Goal: Navigation & Orientation: Find specific page/section

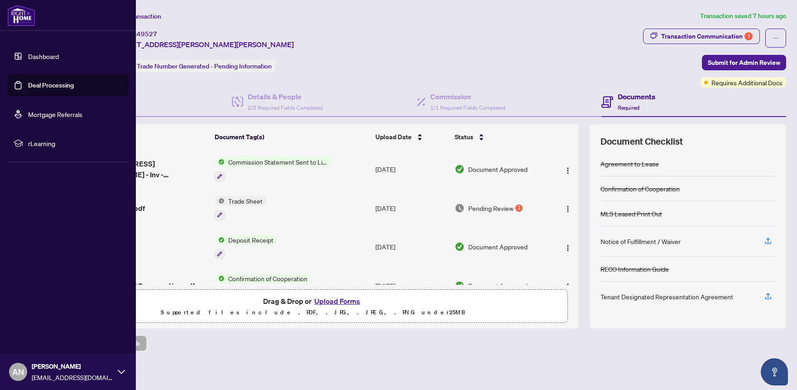
click at [28, 55] on link "Dashboard" at bounding box center [43, 56] width 31 height 8
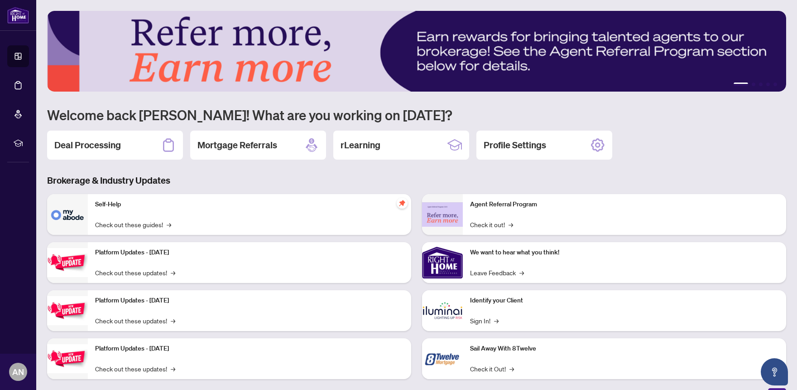
click at [237, 172] on div "1 2 3 4 5 Welcome back [PERSON_NAME]! What are you working on [DATE]? Deal Proc…" at bounding box center [416, 201] width 739 height 381
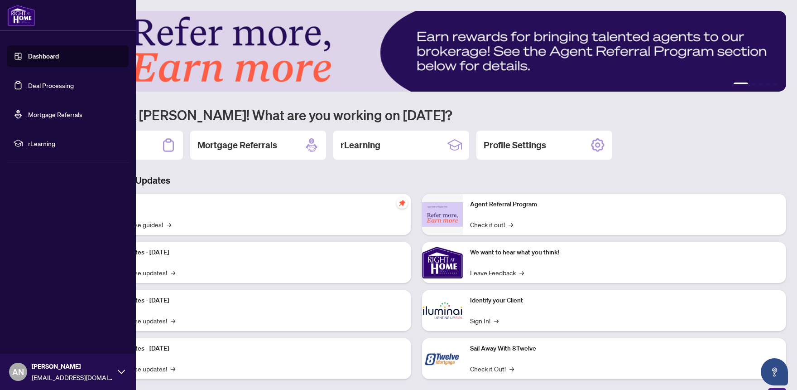
click at [47, 59] on link "Dashboard" at bounding box center [43, 56] width 31 height 8
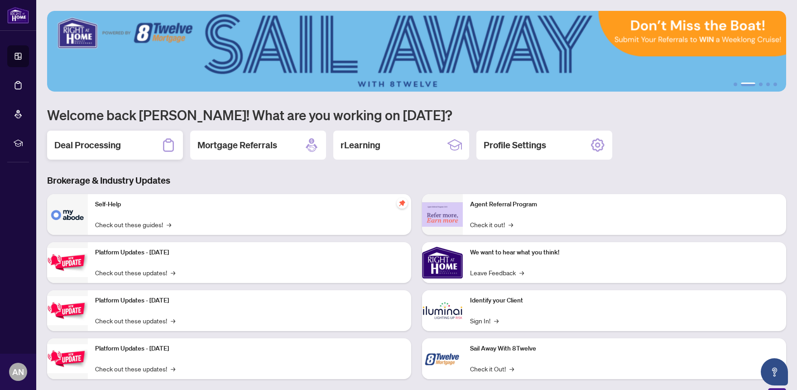
click at [91, 143] on h2 "Deal Processing" at bounding box center [87, 145] width 67 height 13
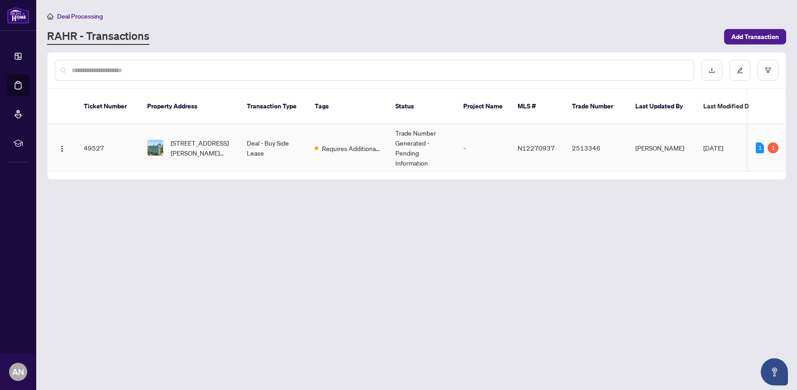
click at [253, 130] on td "Deal - Buy Side Lease" at bounding box center [274, 148] width 68 height 48
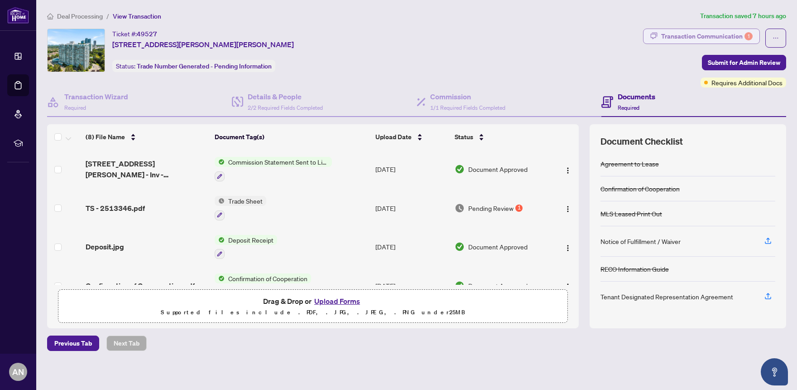
click at [688, 38] on div "Transaction Communication 1" at bounding box center [706, 36] width 91 height 14
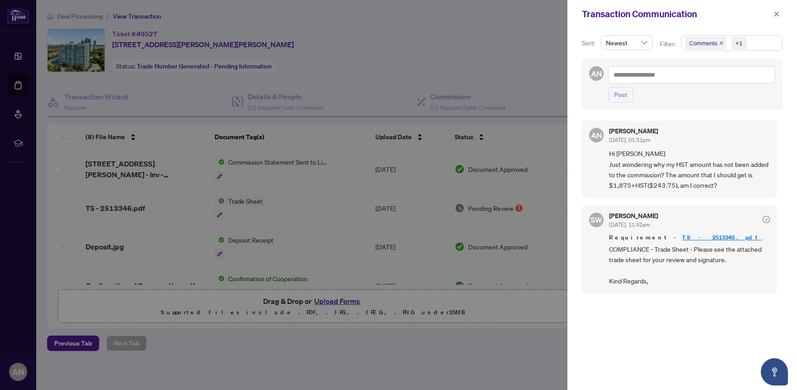
click at [650, 300] on div "AN [PERSON_NAME] [DATE], 01:51pm Hi [PERSON_NAME] Just wondering why my HST amo…" at bounding box center [682, 249] width 201 height 269
click at [439, 42] on div at bounding box center [398, 195] width 797 height 390
click at [775, 17] on icon "close" at bounding box center [777, 14] width 6 height 6
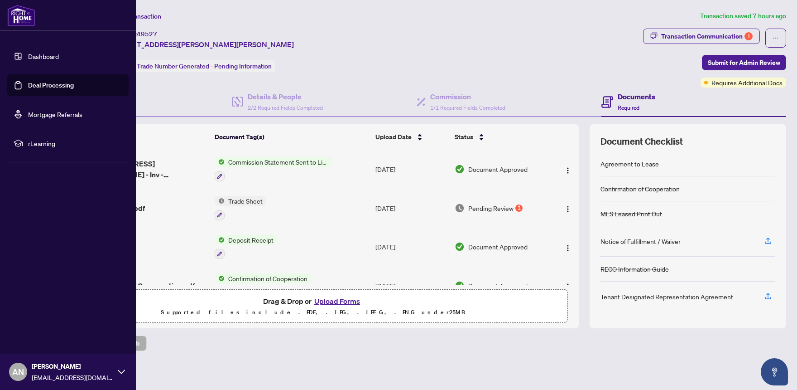
click at [28, 52] on link "Dashboard" at bounding box center [43, 56] width 31 height 8
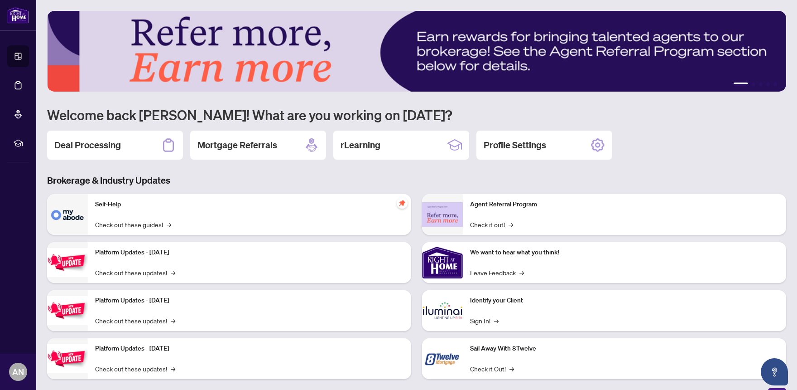
click at [428, 113] on h1 "Welcome back [PERSON_NAME]! What are you working on [DATE]?" at bounding box center [416, 114] width 739 height 17
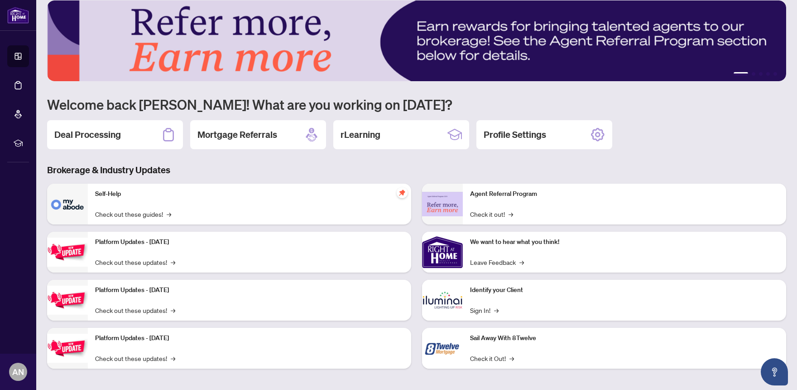
scroll to position [14, 0]
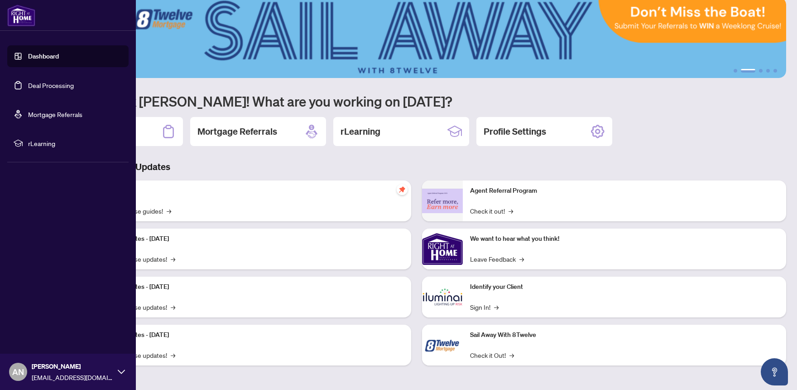
click at [34, 113] on link "Mortgage Referrals" at bounding box center [55, 114] width 54 height 8
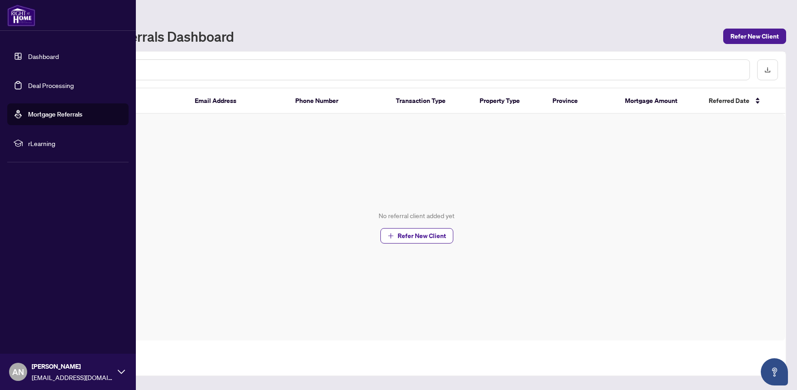
click at [48, 141] on span "rLearning" at bounding box center [75, 143] width 94 height 10
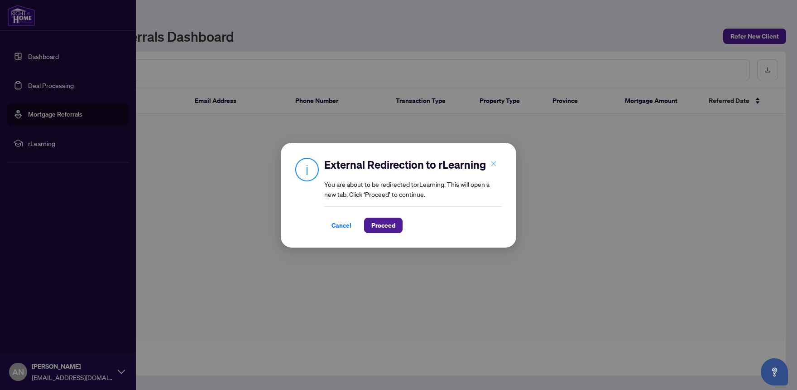
click at [494, 166] on icon "close" at bounding box center [494, 163] width 6 height 6
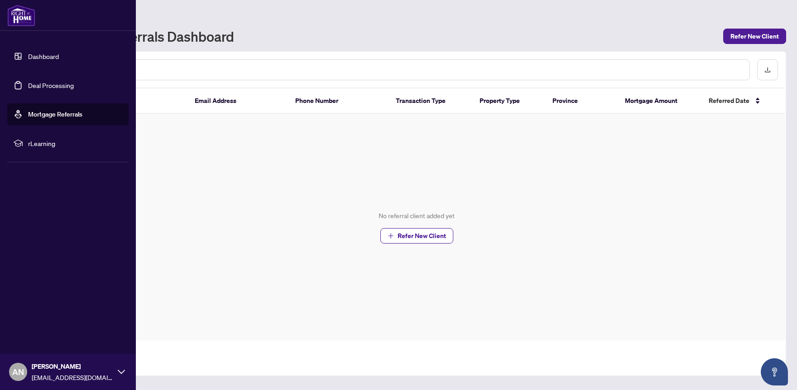
click at [60, 89] on link "Deal Processing" at bounding box center [51, 85] width 46 height 8
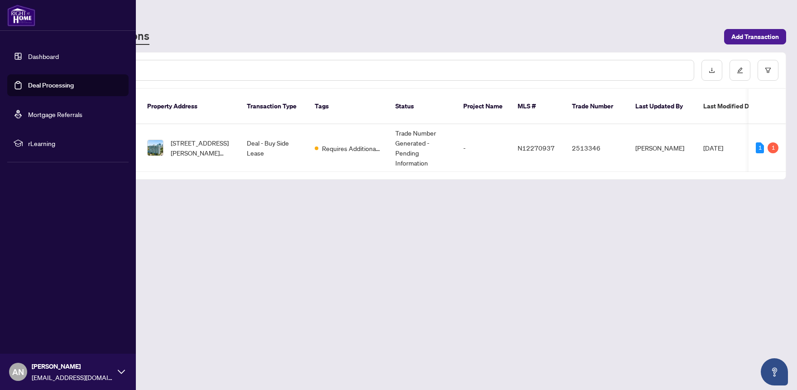
click at [48, 60] on link "Dashboard" at bounding box center [43, 56] width 31 height 8
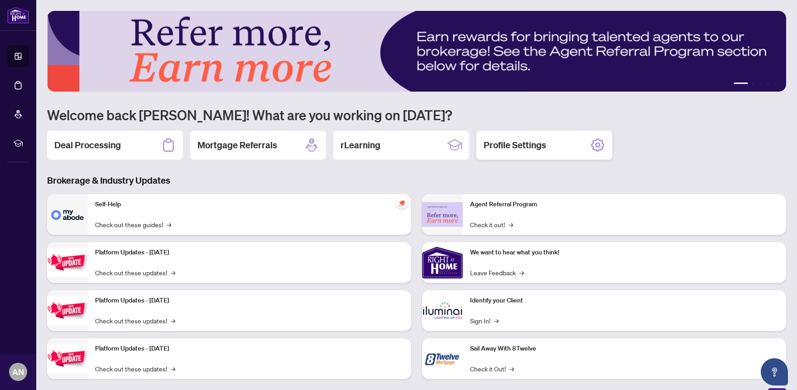
click at [520, 152] on div "Profile Settings" at bounding box center [544, 144] width 136 height 29
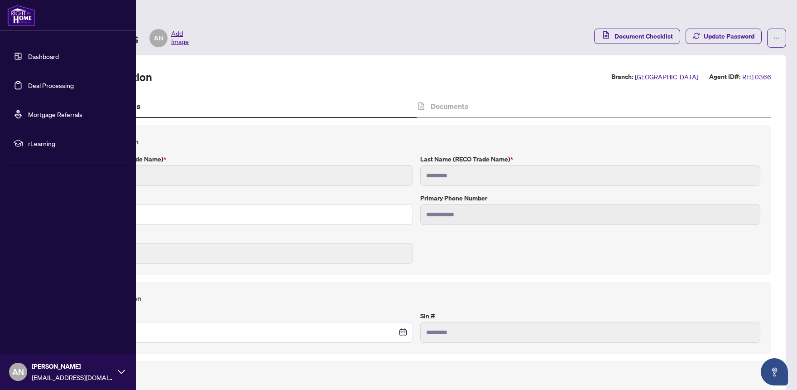
click at [42, 57] on link "Dashboard" at bounding box center [43, 56] width 31 height 8
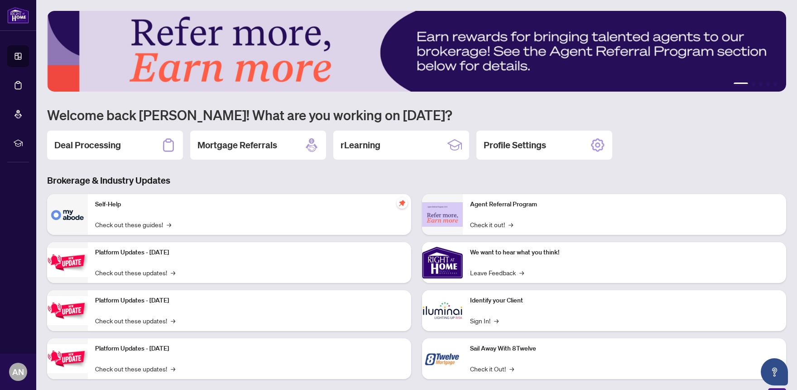
scroll to position [14, 0]
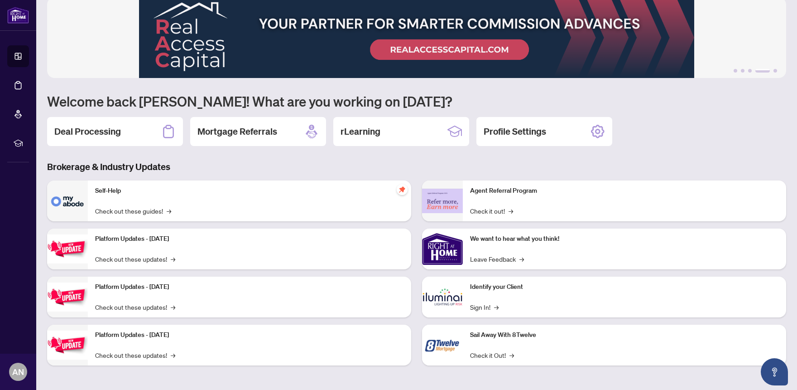
click at [232, 162] on h3 "Brokerage & Industry Updates" at bounding box center [416, 166] width 739 height 13
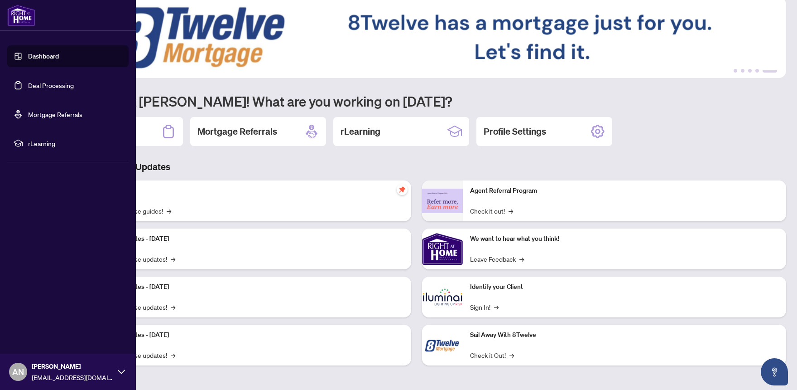
click at [55, 87] on link "Deal Processing" at bounding box center [51, 85] width 46 height 8
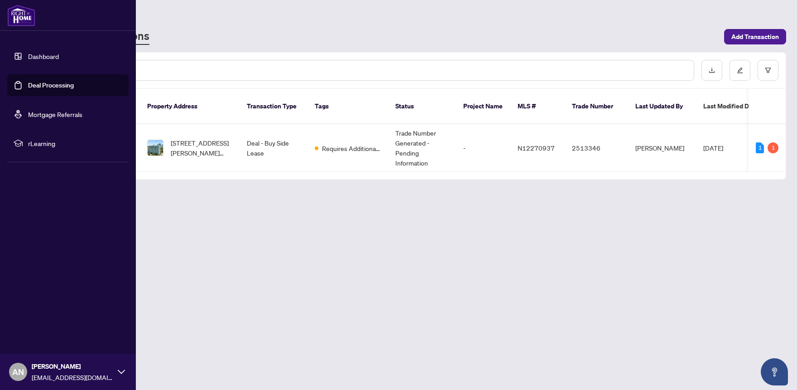
click at [48, 114] on link "Mortgage Referrals" at bounding box center [55, 114] width 54 height 8
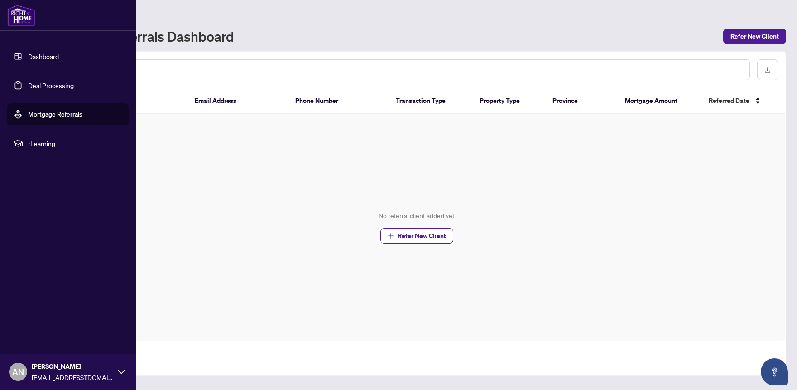
click at [53, 59] on link "Dashboard" at bounding box center [43, 56] width 31 height 8
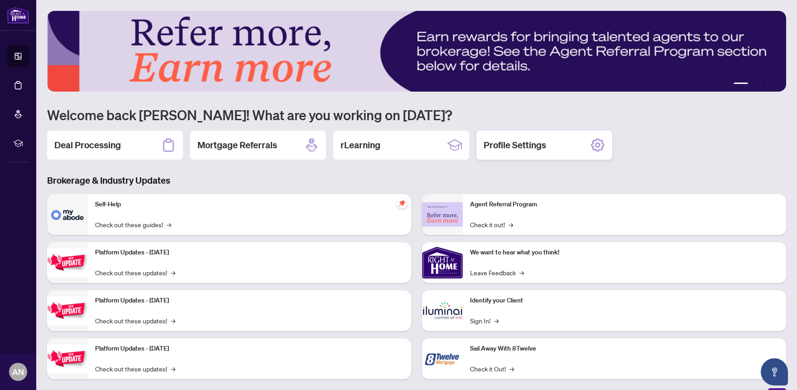
click at [528, 148] on h2 "Profile Settings" at bounding box center [515, 145] width 63 height 13
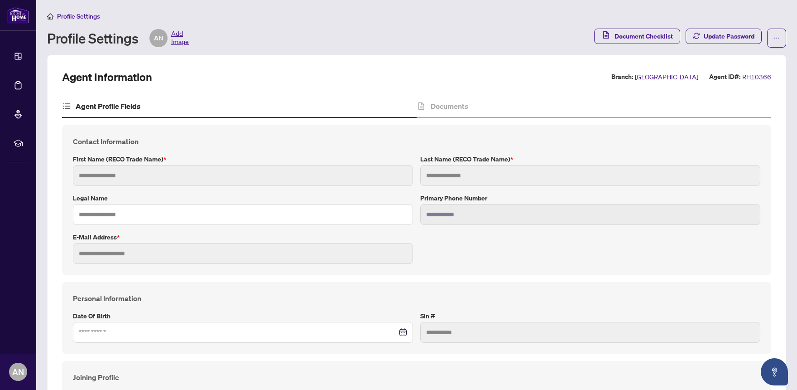
type input "****"
type input "*********"
type input "**********"
type input "*********"
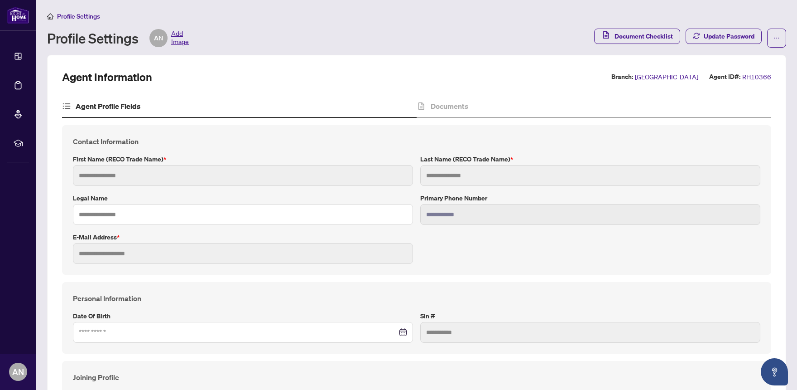
type input "*********"
type input "*******"
type input "********"
type input "*******"
type input "**********"
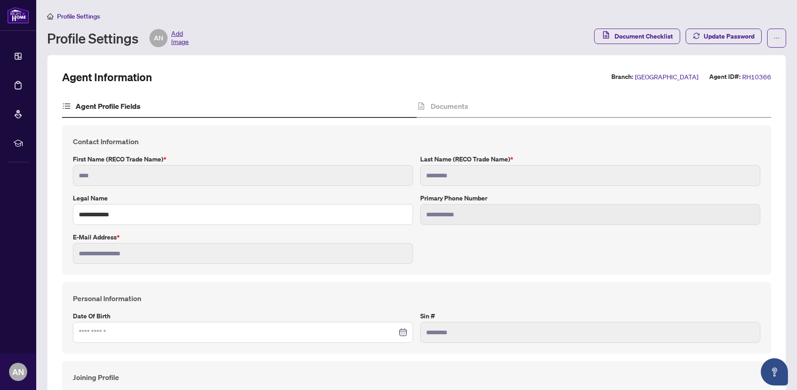
type input "****"
type input "**********"
click at [660, 37] on span "Document Checklist" at bounding box center [644, 36] width 58 height 14
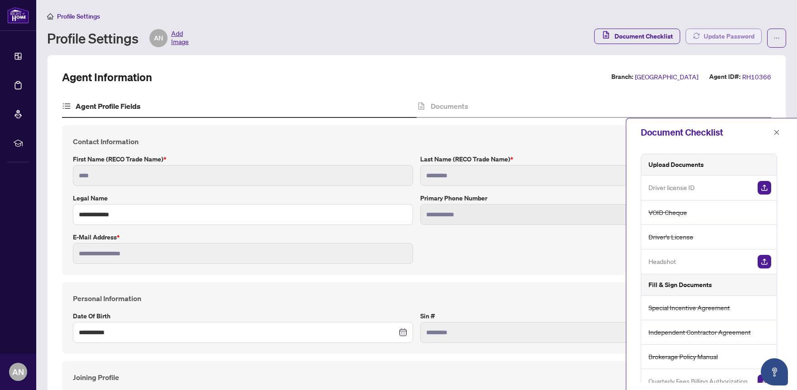
click at [715, 37] on span "Update Password" at bounding box center [729, 36] width 51 height 14
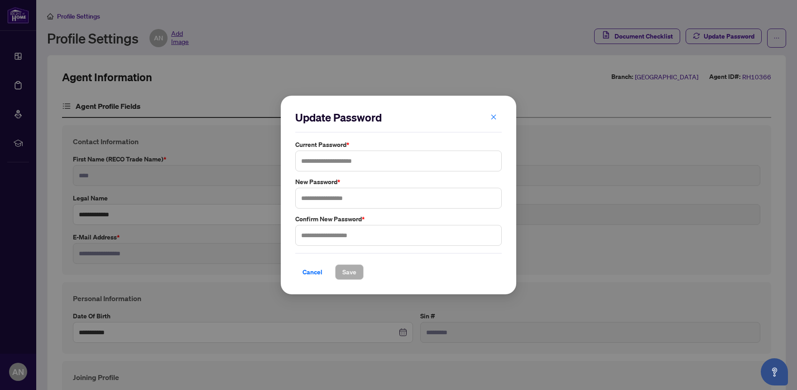
click at [652, 34] on div "Update Password Current Password * New Password * Confirm New Password * Cancel…" at bounding box center [398, 195] width 797 height 390
click at [489, 115] on button "button" at bounding box center [494, 116] width 18 height 15
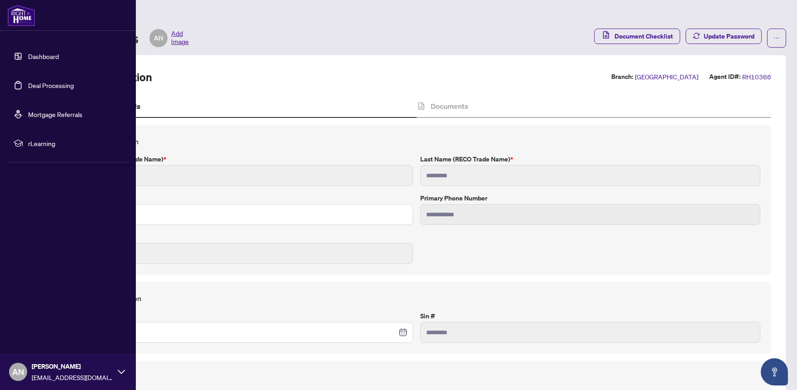
click at [41, 114] on link "Mortgage Referrals" at bounding box center [55, 114] width 54 height 8
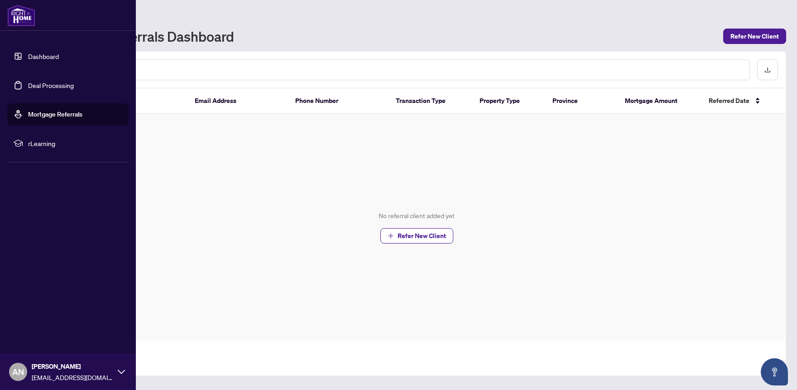
click at [48, 145] on span "rLearning" at bounding box center [75, 143] width 94 height 10
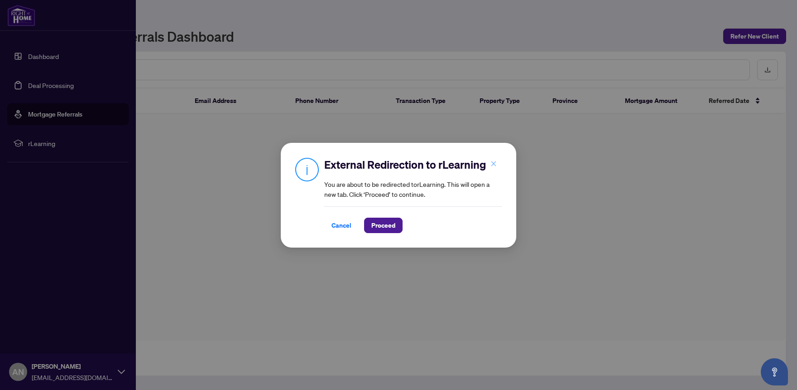
click at [492, 164] on icon "close" at bounding box center [494, 163] width 6 height 6
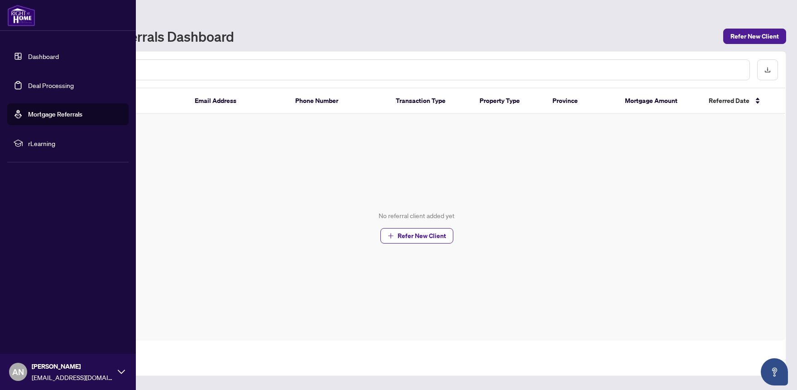
click at [18, 21] on img at bounding box center [21, 16] width 28 height 22
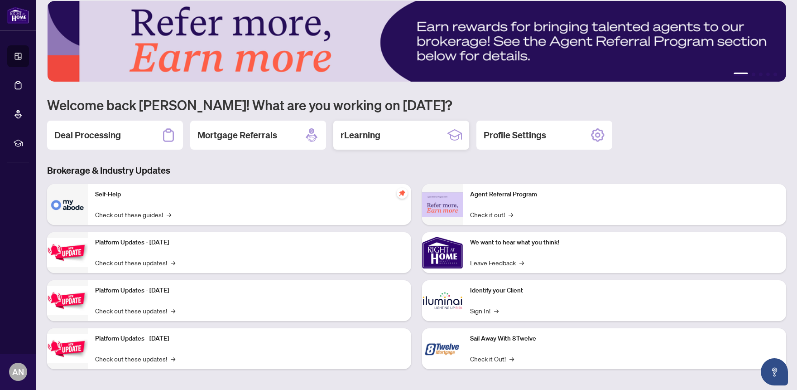
scroll to position [14, 0]
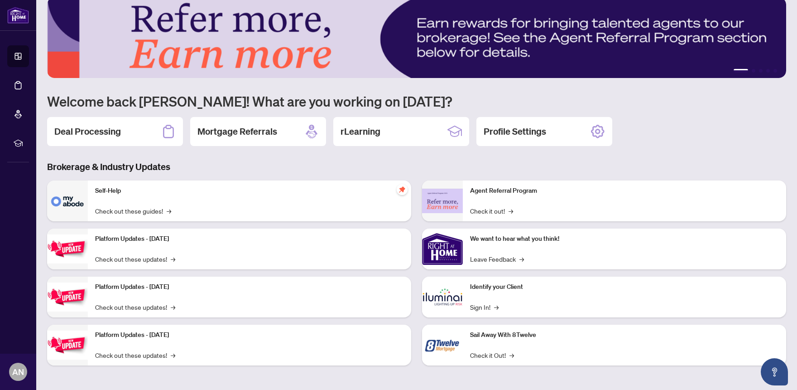
click at [79, 202] on img at bounding box center [67, 200] width 41 height 41
click at [118, 212] on link "Check out these guides! →" at bounding box center [133, 211] width 76 height 10
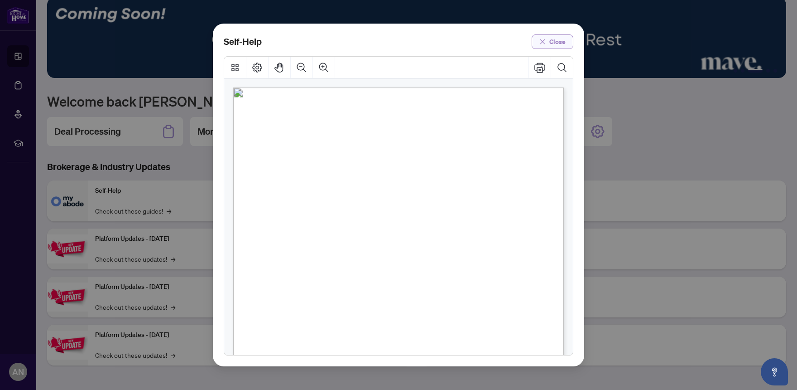
click at [552, 43] on span "Close" at bounding box center [557, 41] width 16 height 14
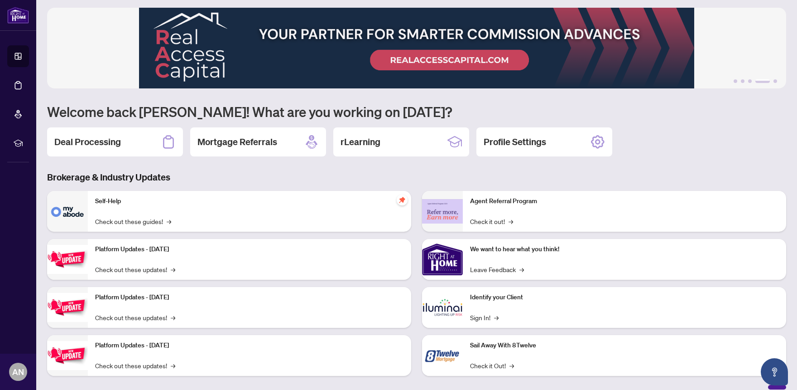
scroll to position [0, 0]
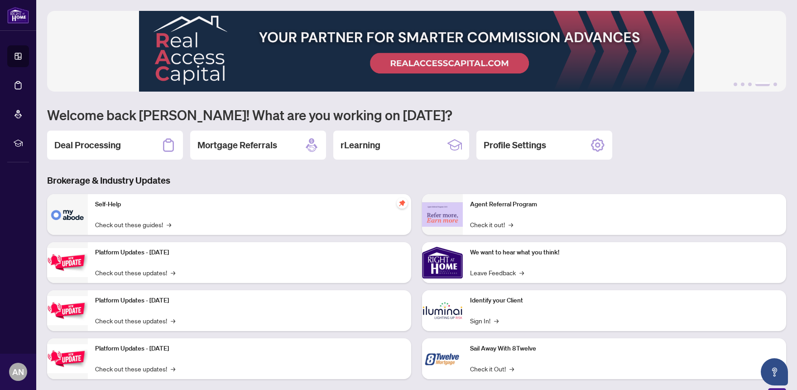
click at [750, 82] on img at bounding box center [416, 51] width 739 height 81
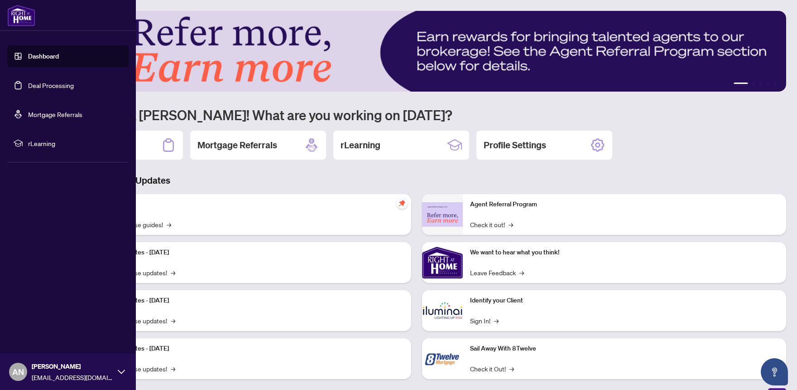
click at [46, 58] on link "Dashboard" at bounding box center [43, 56] width 31 height 8
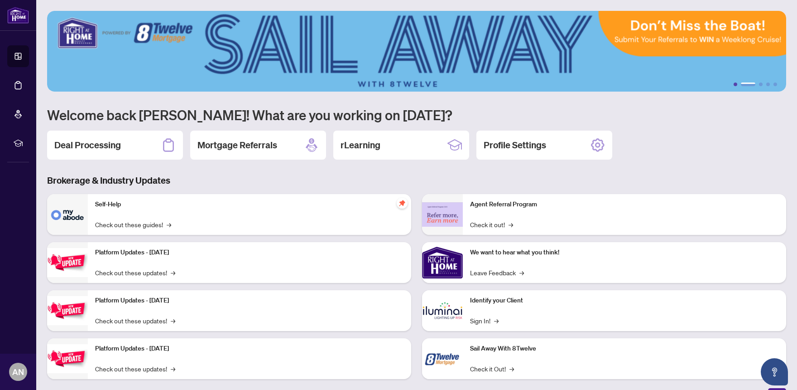
click at [735, 85] on button "1" at bounding box center [736, 84] width 4 height 4
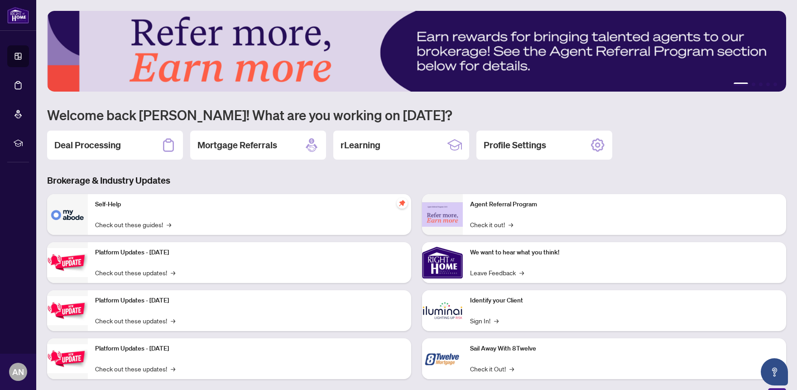
click at [756, 55] on img at bounding box center [416, 51] width 739 height 81
click at [754, 84] on button "2" at bounding box center [754, 84] width 4 height 4
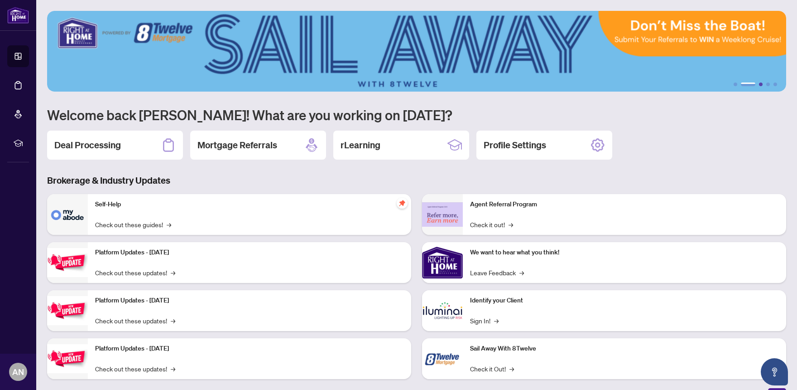
click at [762, 85] on button "3" at bounding box center [761, 84] width 4 height 4
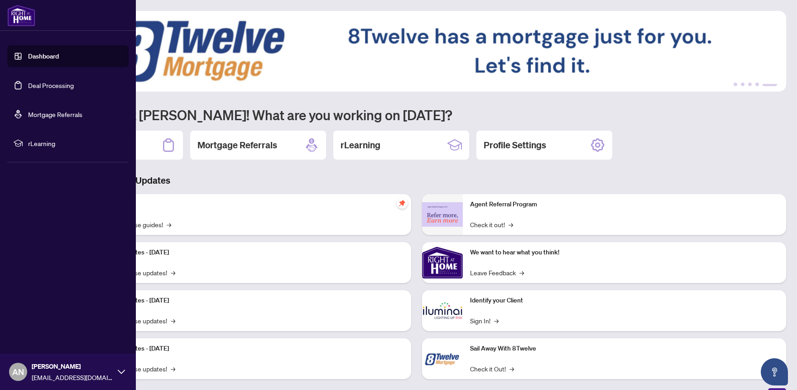
click at [107, 368] on span "[PERSON_NAME]" at bounding box center [73, 366] width 82 height 10
click at [43, 298] on h5 "MY ACCOUNT" at bounding box center [71, 298] width 114 height 10
